Goal: Find specific page/section

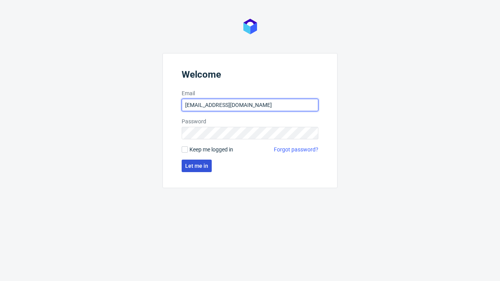
type input "[EMAIL_ADDRESS][DOMAIN_NAME]"
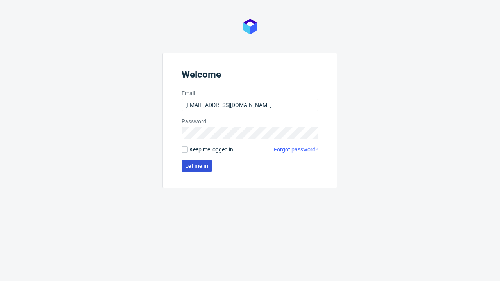
click at [197, 166] on span "Let me in" at bounding box center [196, 165] width 23 height 5
